Goal: Task Accomplishment & Management: Understand process/instructions

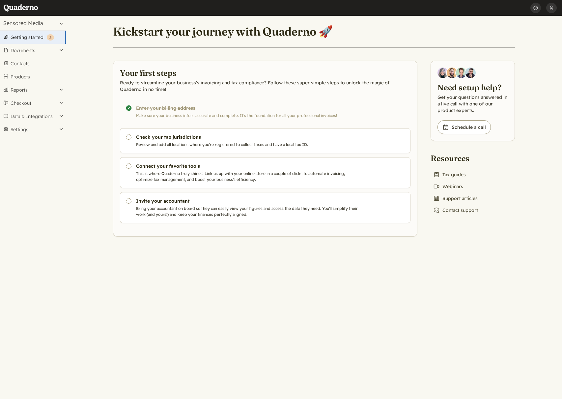
drag, startPoint x: 144, startPoint y: 261, endPoint x: 144, endPoint y: 257, distance: 4.0
click at [144, 261] on main "Kickstart your journey with Quaderno 🚀 Your first steps Ready to streamline you…" at bounding box center [314, 207] width 496 height 383
click at [92, 103] on main "Kickstart your journey with Quaderno 🚀 Your first steps Ready to streamline you…" at bounding box center [314, 207] width 496 height 383
click at [34, 9] on link "Home" at bounding box center [23, 8] width 40 height 16
click at [546, 22] on main "Kickstart your journey with Quaderno 🚀 Your first steps Ready to streamline you…" at bounding box center [314, 207] width 496 height 383
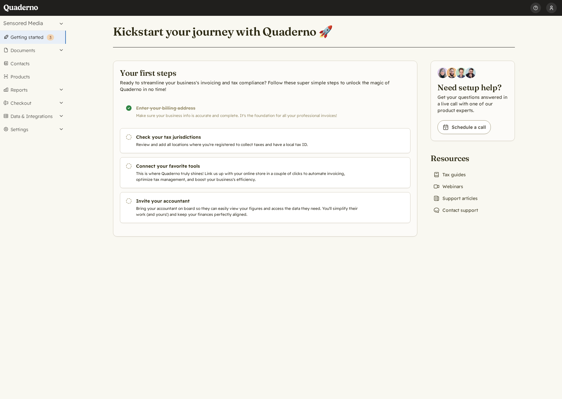
click at [547, 9] on button "[PERSON_NAME]" at bounding box center [551, 8] width 11 height 16
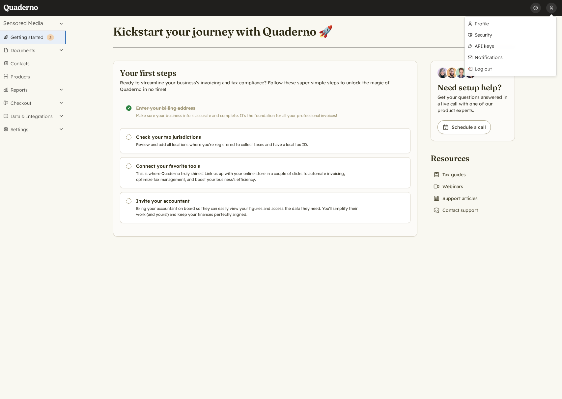
click at [349, 36] on header "Kickstart your journey with Quaderno 🚀" at bounding box center [314, 36] width 402 height 24
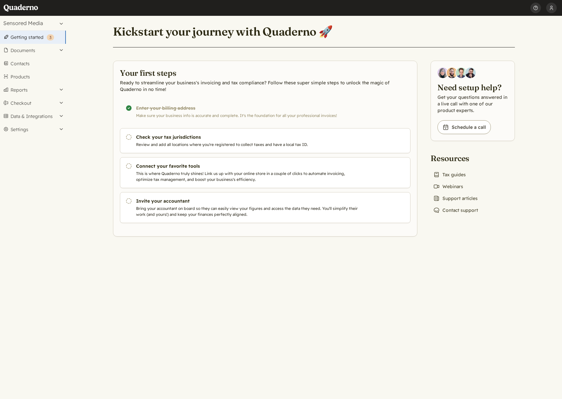
click at [356, 29] on header "Kickstart your journey with Quaderno 🚀" at bounding box center [314, 36] width 402 height 24
click at [209, 262] on main "Kickstart your journey with Quaderno 🚀 Your first steps Ready to streamline you…" at bounding box center [314, 207] width 496 height 383
click at [310, 238] on main "Kickstart your journey with Quaderno 🚀 Your first steps Ready to streamline you…" at bounding box center [314, 207] width 496 height 383
click at [333, 291] on main "Kickstart your journey with Quaderno 🚀 Your first steps Ready to streamline you…" at bounding box center [314, 207] width 496 height 383
click at [218, 308] on main "Kickstart your journey with Quaderno 🚀 Your first steps Ready to streamline you…" at bounding box center [314, 207] width 496 height 383
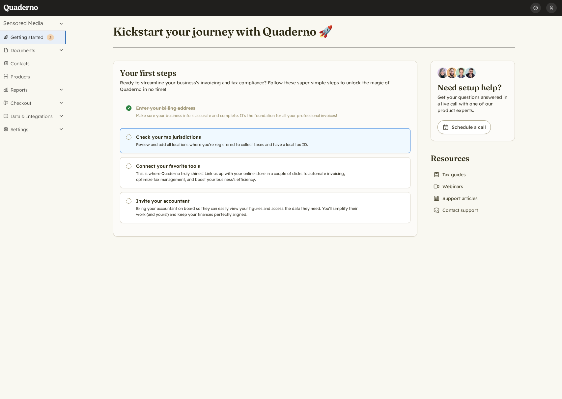
click at [147, 140] on h3 "Check your tax jurisdictions" at bounding box center [248, 137] width 225 height 7
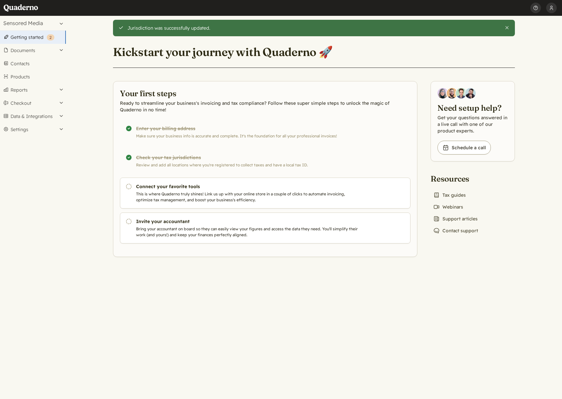
click at [212, 314] on main "Jurisdiction was successfully updated. Close Kickstart your journey with Quader…" at bounding box center [314, 207] width 496 height 383
click at [175, 156] on div "Completed! Check your tax jurisdictions Review and add all locations where you'…" at bounding box center [265, 160] width 290 height 25
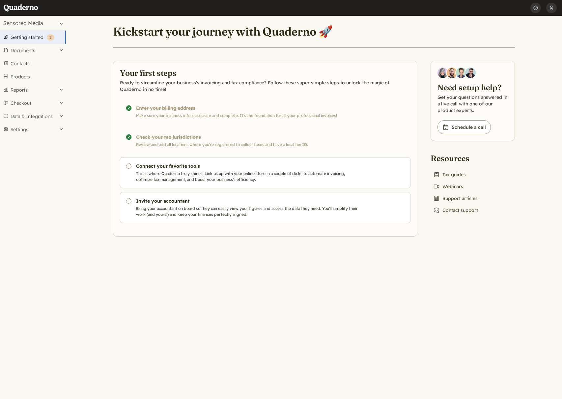
click at [192, 343] on main "Jurisdiction was successfully updated. Close Kickstart your journey with Quader…" at bounding box center [314, 207] width 496 height 383
click at [305, 301] on main "Jurisdiction was successfully updated. Close Kickstart your journey with Quader…" at bounding box center [314, 207] width 496 height 383
click at [267, 225] on section "Your first steps Ready to streamline your business's invoicing and tax complian…" at bounding box center [265, 149] width 304 height 176
click at [236, 273] on main "Jurisdiction was successfully updated. Close Kickstart your journey with Quader…" at bounding box center [314, 207] width 496 height 383
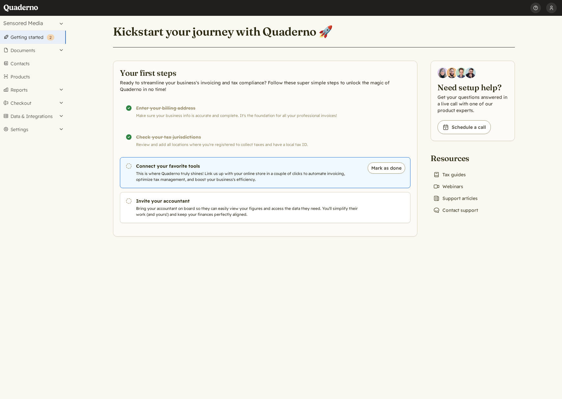
click at [227, 164] on h3 "Connect your favorite tools" at bounding box center [248, 166] width 225 height 7
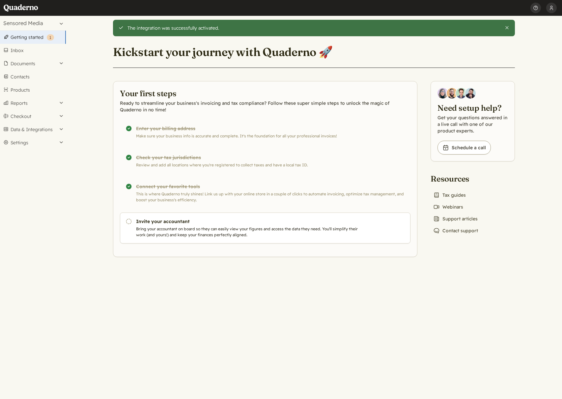
click at [257, 278] on main "The integration was successfully activated. Close Kickstart your journey with Q…" at bounding box center [314, 207] width 496 height 383
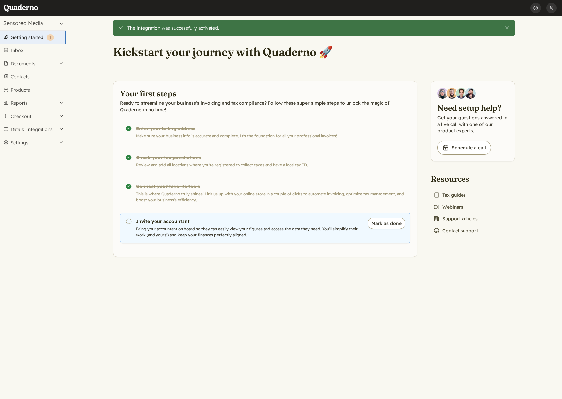
click at [221, 224] on h3 "Invite your accountant" at bounding box center [248, 221] width 225 height 7
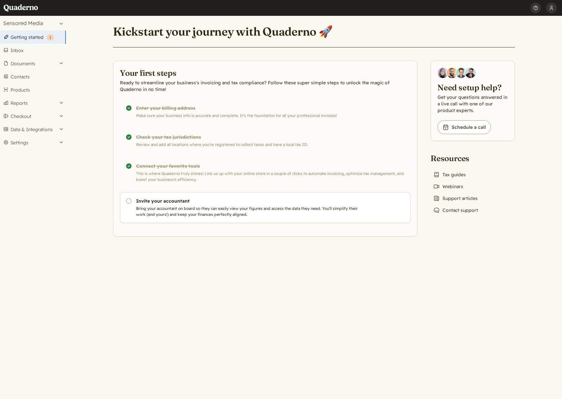
click at [147, 283] on main "Kickstart your journey with Quaderno 🚀 Your first steps Ready to streamline you…" at bounding box center [314, 207] width 496 height 383
click at [387, 334] on main "Kickstart your journey with Quaderno 🚀 Your first steps Ready to streamline you…" at bounding box center [314, 207] width 496 height 383
click at [459, 184] on link "Video icon Webinars" at bounding box center [447, 186] width 35 height 9
click at [486, 209] on aside "Need setup help? Get your questions answered in a live call with one of our pro…" at bounding box center [472, 138] width 84 height 154
click at [179, 331] on main "Kickstart your journey with Quaderno 🚀 Your first steps Ready to streamline you…" at bounding box center [314, 207] width 496 height 383
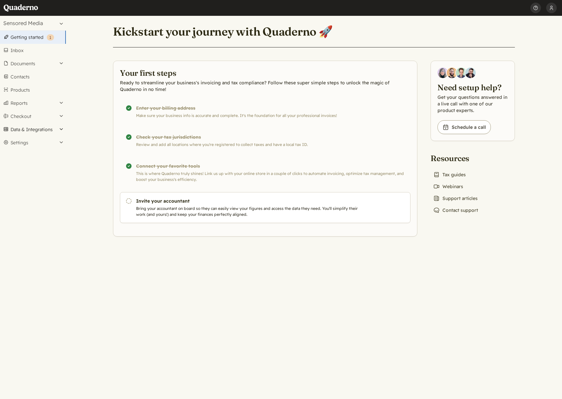
click at [45, 128] on button "Data & Integrations" at bounding box center [33, 129] width 66 height 13
click at [316, 260] on main "Kickstart your journey with Quaderno 🚀 Your first steps Ready to streamline you…" at bounding box center [314, 207] width 496 height 383
click at [16, 11] on link "Home" at bounding box center [23, 8] width 40 height 16
click at [382, 201] on button "Mark as done" at bounding box center [386, 202] width 38 height 11
